Goal: Task Accomplishment & Management: Use online tool/utility

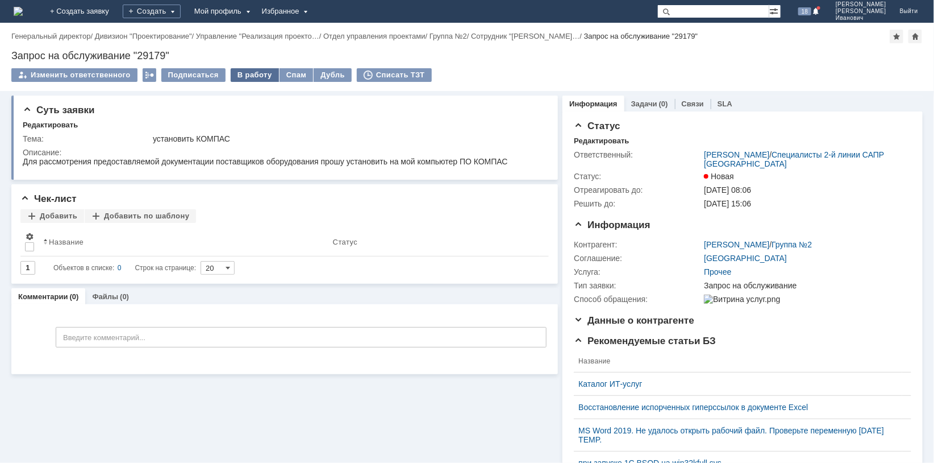
click at [258, 73] on div "В работу" at bounding box center [255, 75] width 48 height 14
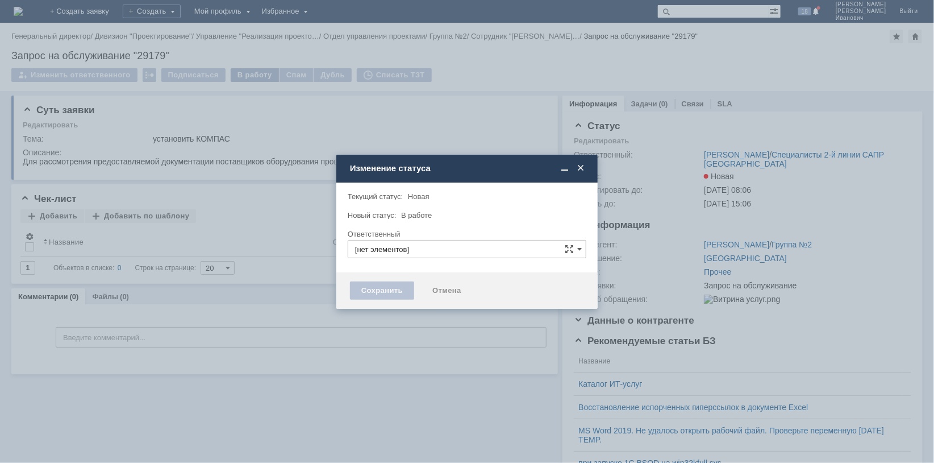
type input "[PERSON_NAME]"
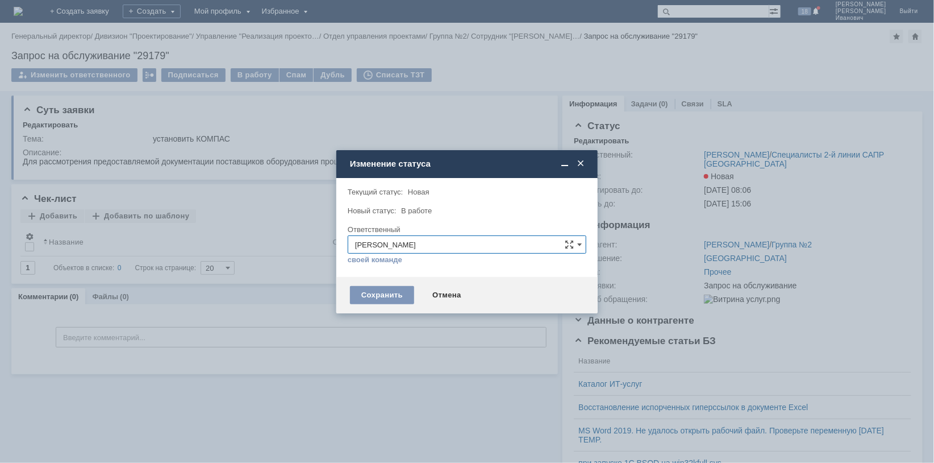
click at [582, 166] on span at bounding box center [580, 164] width 11 height 10
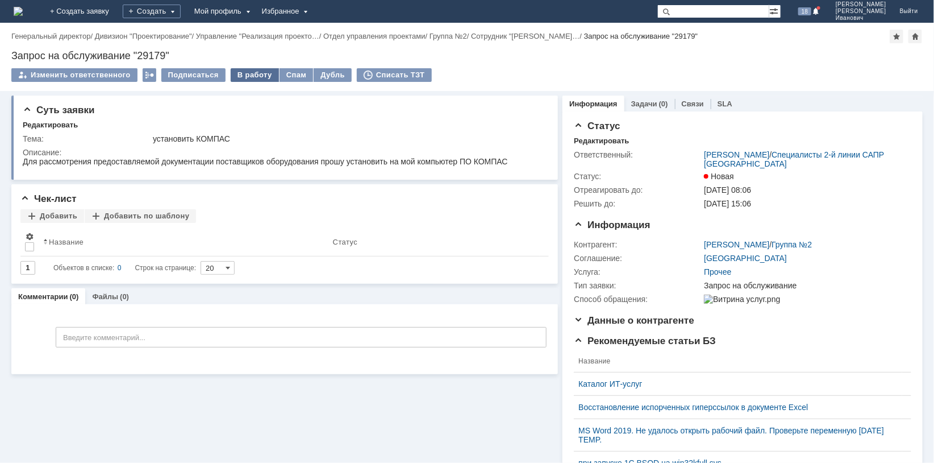
click at [251, 72] on div "В работу" at bounding box center [255, 75] width 48 height 14
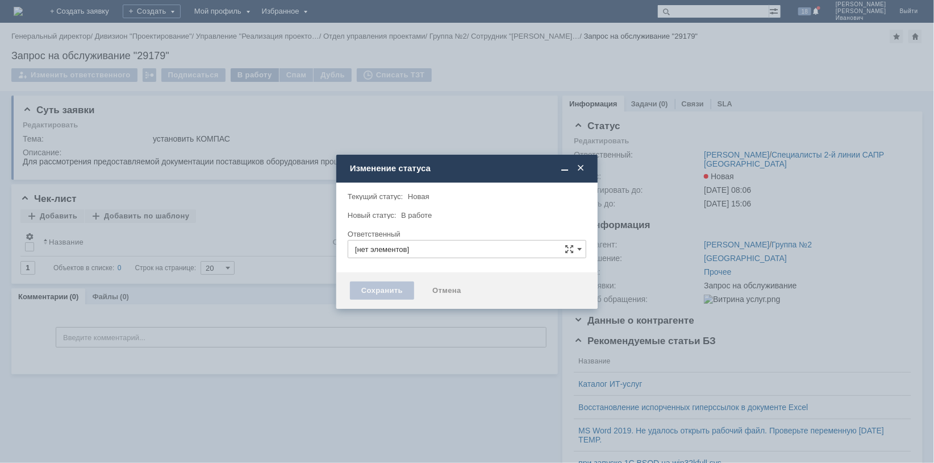
type input "[PERSON_NAME]"
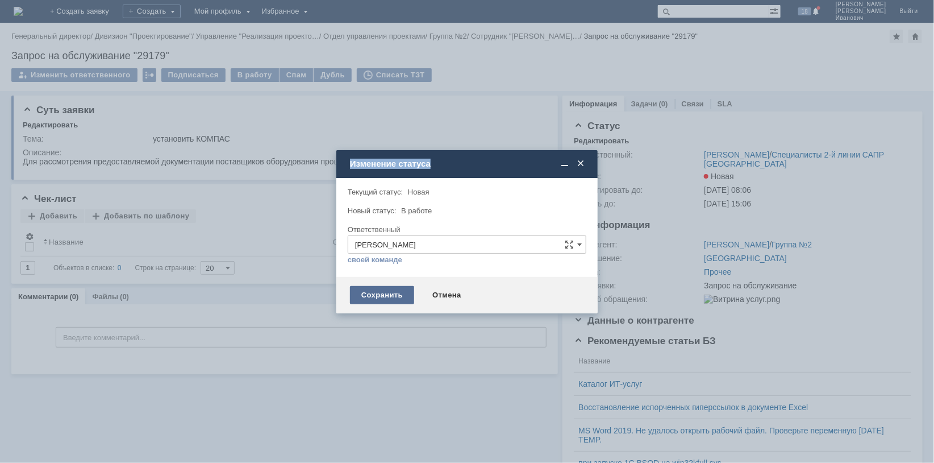
drag, startPoint x: 373, startPoint y: 276, endPoint x: 389, endPoint y: 301, distance: 29.3
click at [389, 301] on div "Внимание! Текущий статус: Новая Новая Новый статус: В работе В работе Ответстве…" at bounding box center [466, 245] width 261 height 135
drag, startPoint x: 389, startPoint y: 301, endPoint x: 500, endPoint y: 277, distance: 113.9
click at [500, 277] on div "Сохранить Отмена" at bounding box center [466, 295] width 261 height 36
click at [392, 290] on div "Сохранить" at bounding box center [382, 295] width 64 height 18
